Goal: Find contact information: Find contact information

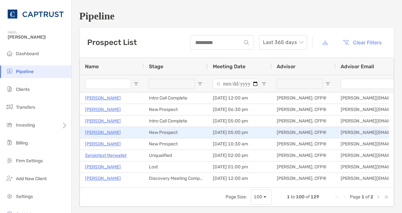
click at [104, 133] on p "[PERSON_NAME]" at bounding box center [103, 133] width 36 height 8
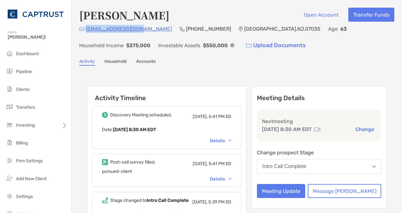
drag, startPoint x: 142, startPoint y: 30, endPoint x: 86, endPoint y: 28, distance: 55.6
click at [86, 28] on div "johnioz10@yahoo.com (551) 579-4699 Lincoln Park , NJ , 07035 Age 63 Household I…" at bounding box center [236, 38] width 315 height 27
copy p "johnioz10@yahoo.com"
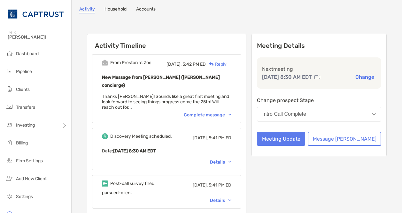
scroll to position [55, 0]
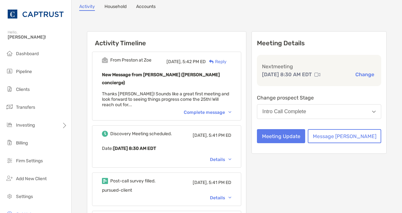
click at [231, 110] on div "Complete message" at bounding box center [208, 112] width 48 height 5
